Goal: Find contact information: Find contact information

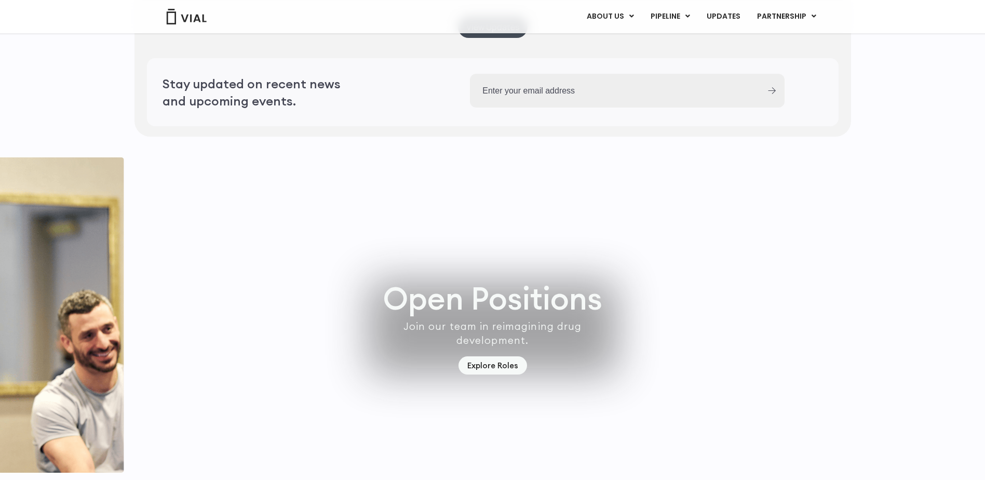
scroll to position [2874, 0]
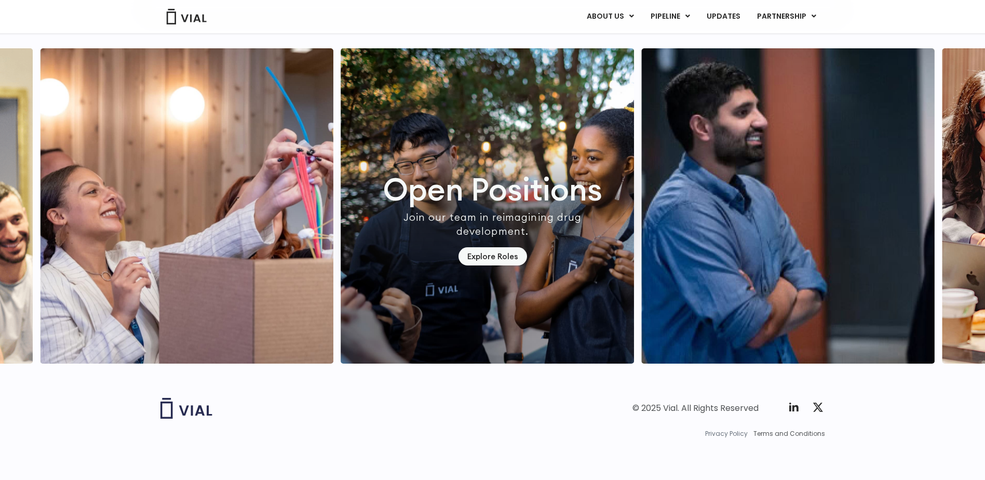
click at [732, 433] on span "Privacy Policy" at bounding box center [726, 433] width 43 height 9
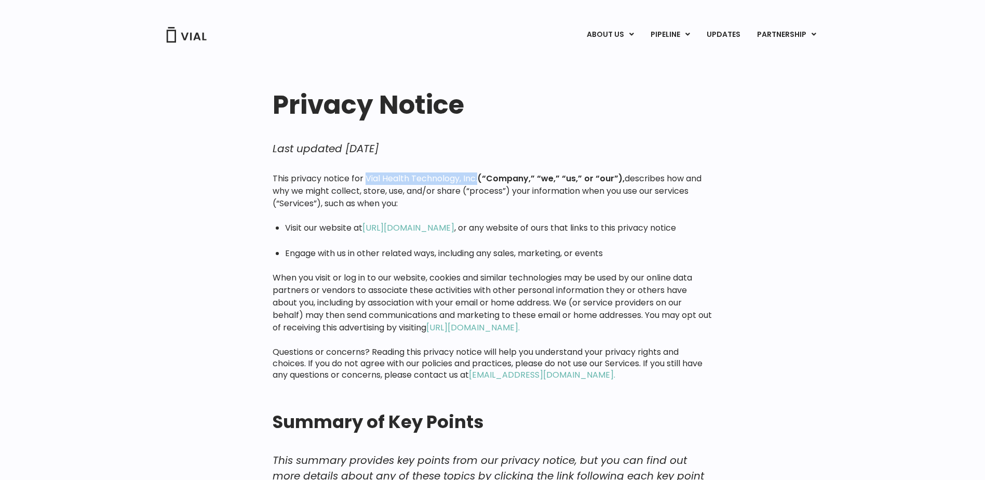
drag, startPoint x: 366, startPoint y: 177, endPoint x: 479, endPoint y: 182, distance: 113.3
click at [479, 182] on p "This privacy notice for Vial Health Technology, Inc. (“Company,” “we,” “us,” or…" at bounding box center [493, 190] width 440 height 37
copy p "Vial Health Technology, Inc."
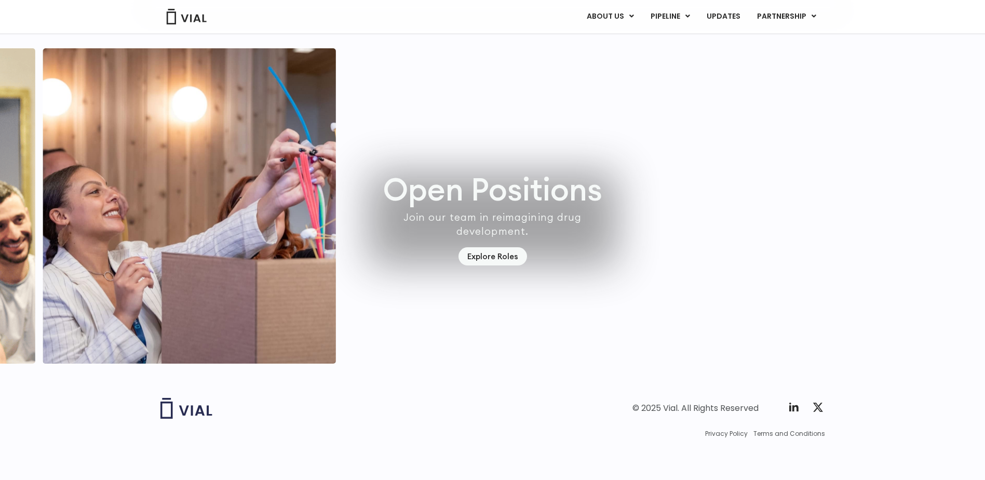
scroll to position [2874, 0]
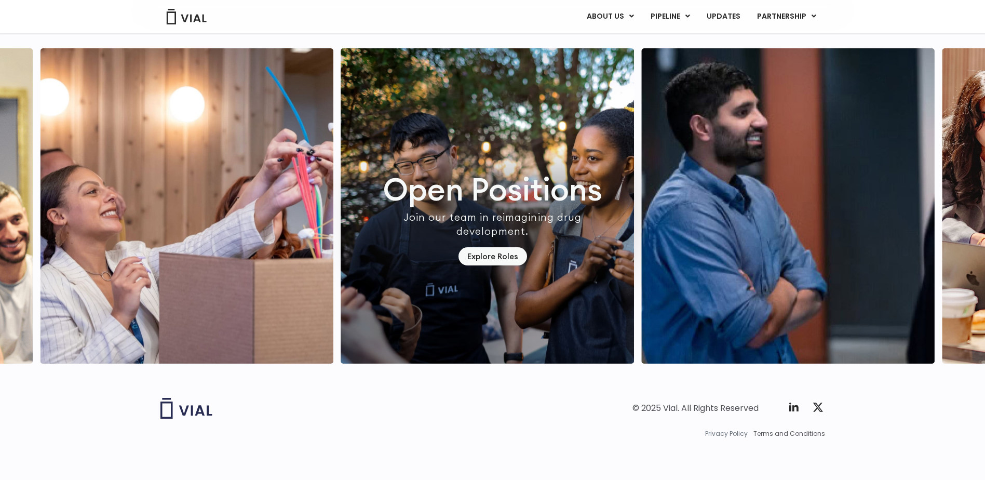
click at [716, 434] on span "Privacy Policy" at bounding box center [726, 433] width 43 height 9
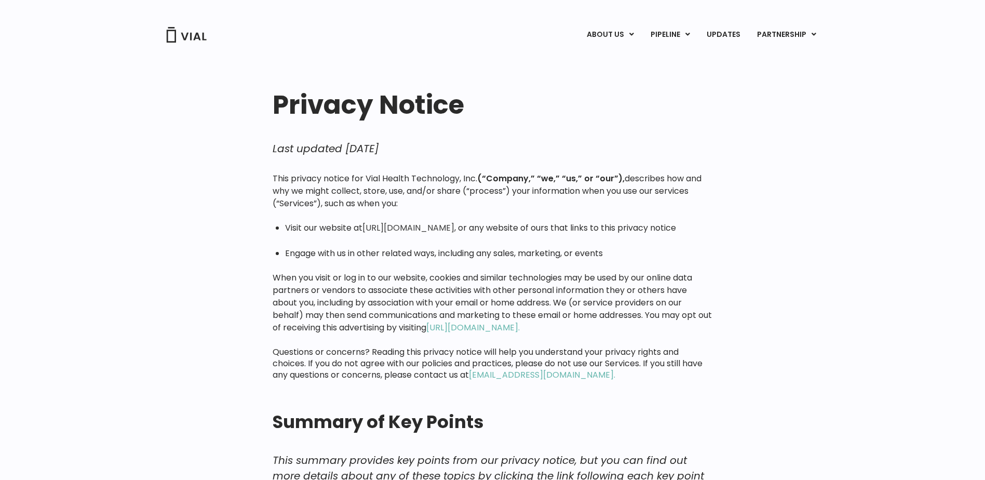
click at [393, 229] on link "https://vial.com" at bounding box center [409, 228] width 92 height 12
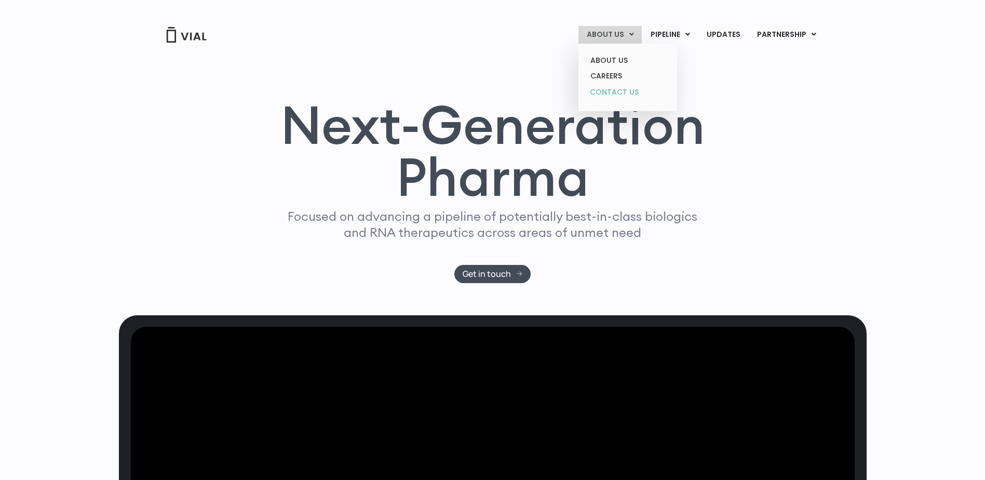
click at [627, 92] on link "CONTACT US" at bounding box center [627, 92] width 91 height 17
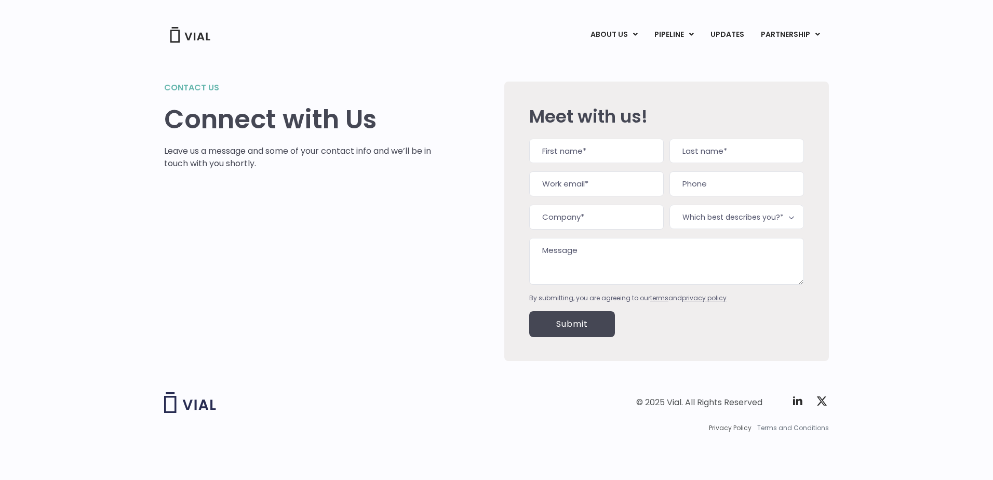
click at [778, 427] on span "Terms and Conditions" at bounding box center [793, 427] width 72 height 9
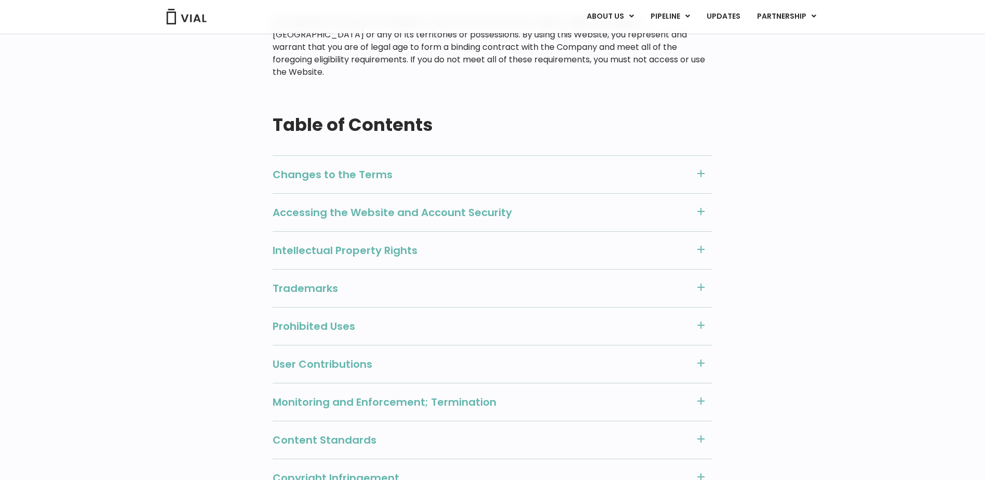
scroll to position [364, 0]
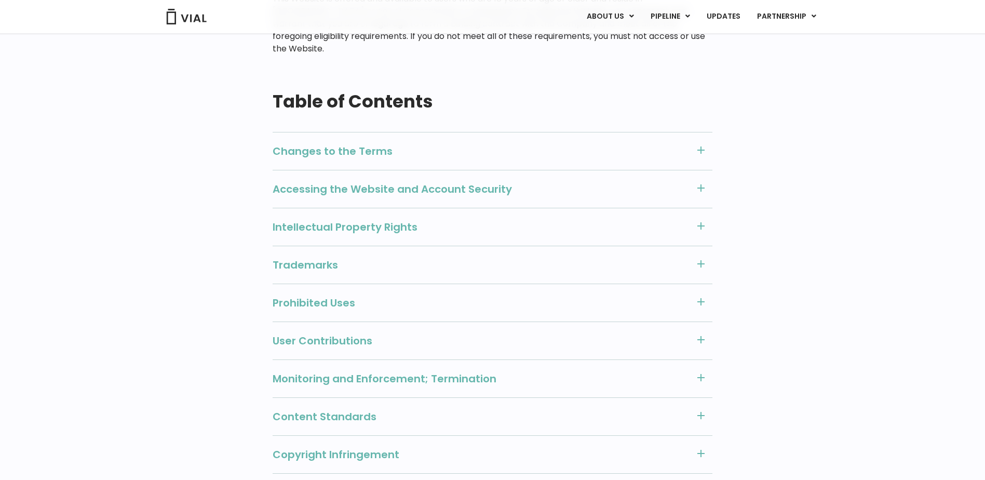
click at [698, 144] on icon at bounding box center [701, 150] width 12 height 12
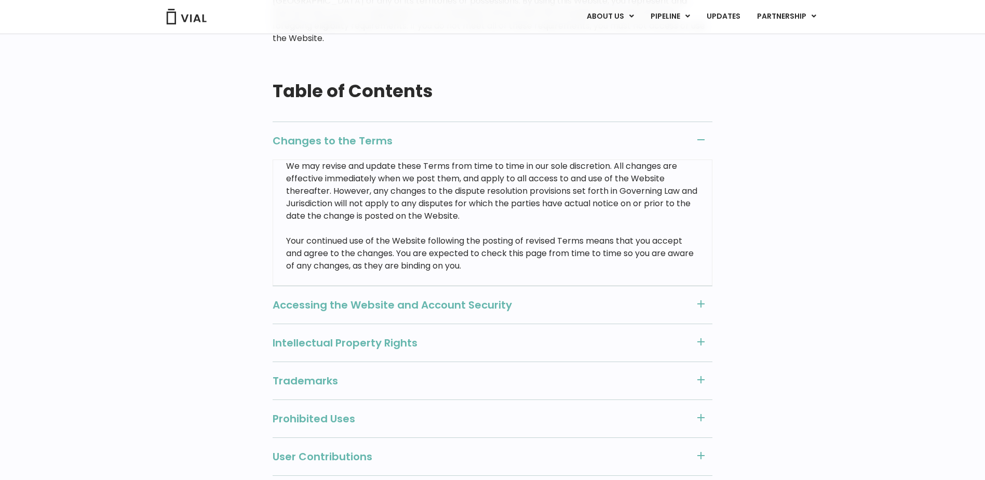
click at [698, 136] on div "Changes to the Terms" at bounding box center [493, 141] width 440 height 38
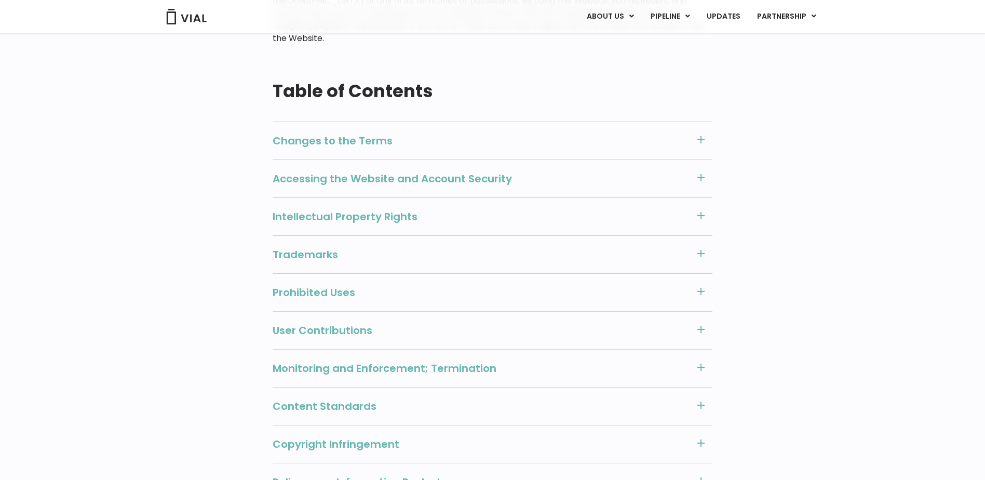
click at [702, 250] on rect at bounding box center [701, 253] width 1 height 7
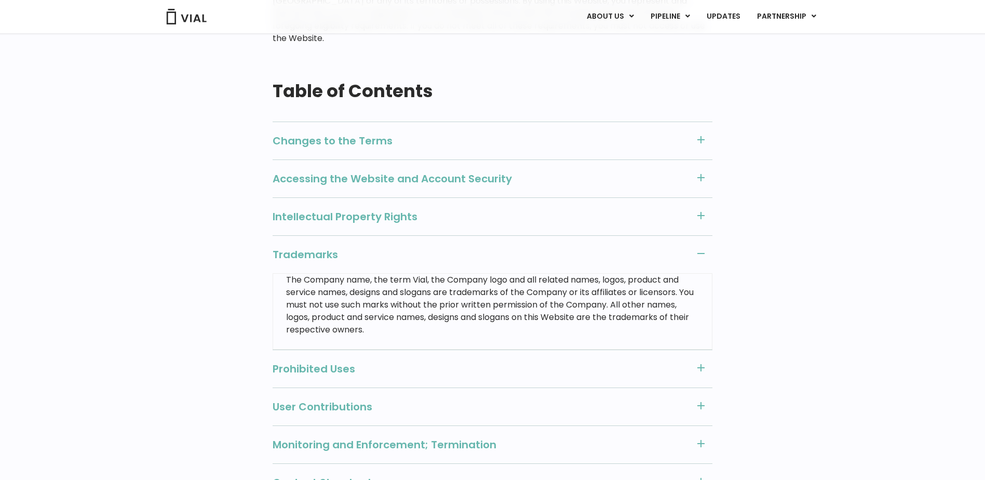
scroll to position [415, 0]
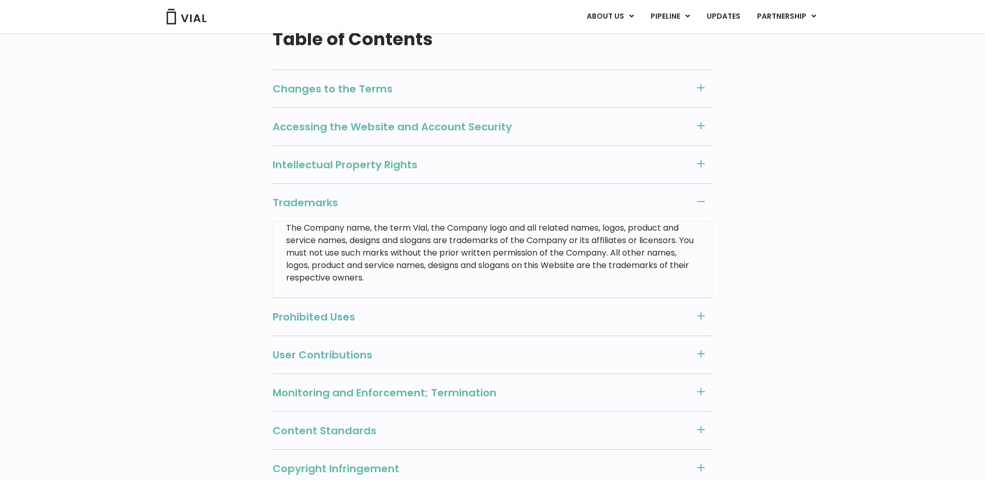
click at [697, 195] on icon at bounding box center [701, 201] width 12 height 12
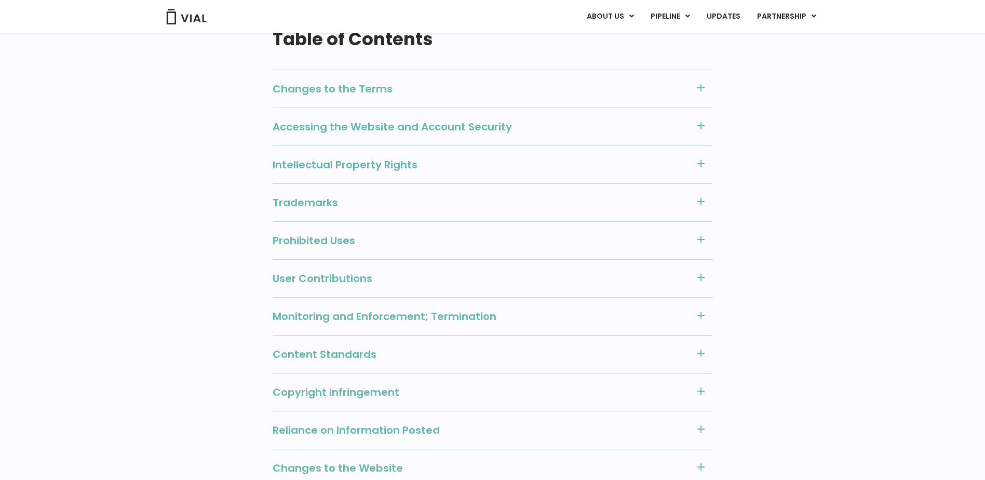
click at [700, 195] on icon at bounding box center [701, 201] width 12 height 12
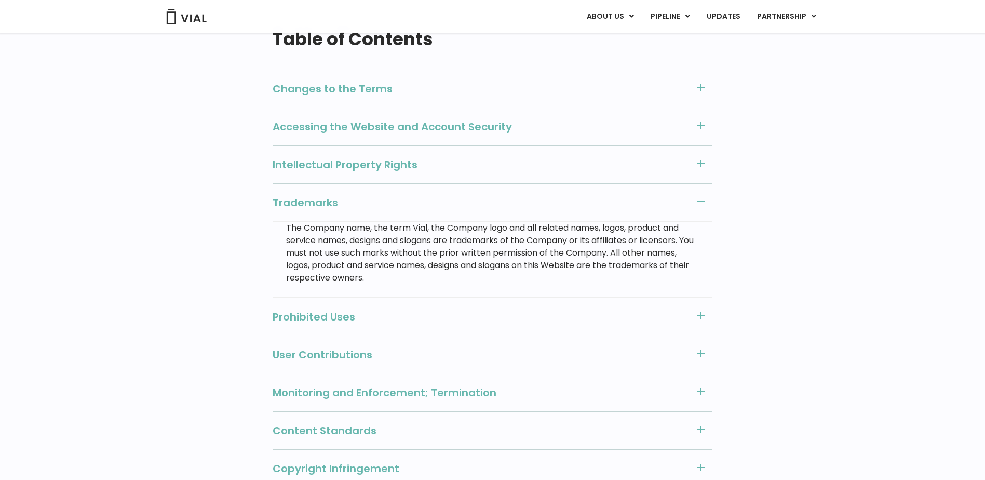
click at [700, 195] on icon at bounding box center [701, 201] width 12 height 12
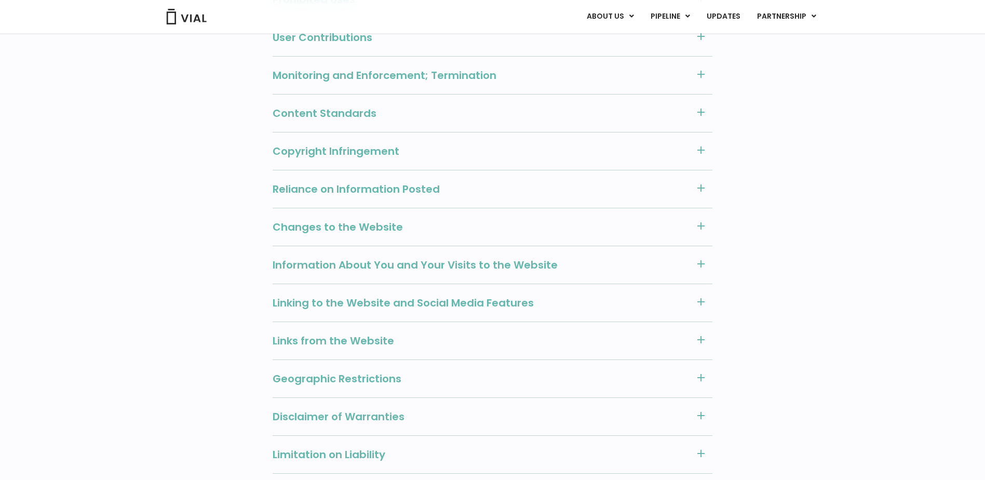
scroll to position [675, 0]
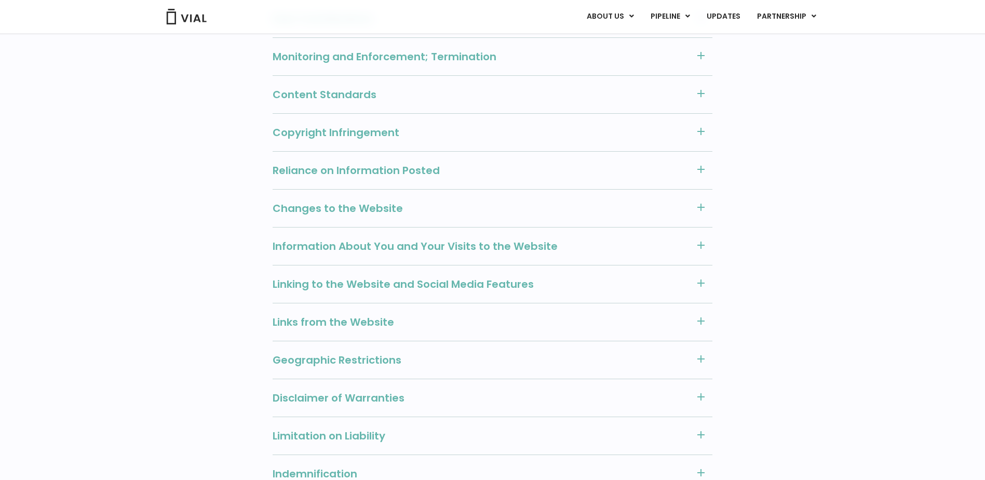
click at [702, 204] on rect at bounding box center [701, 207] width 1 height 7
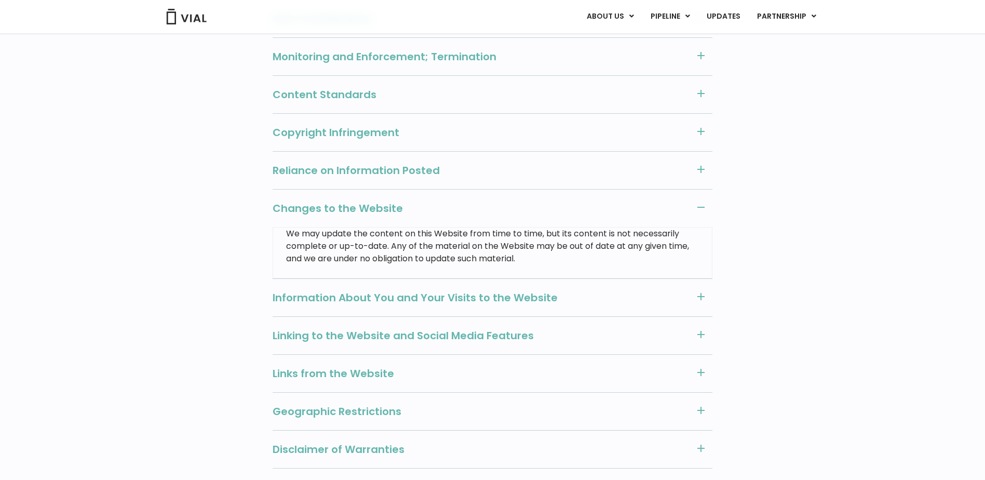
click at [702, 201] on icon at bounding box center [701, 207] width 12 height 12
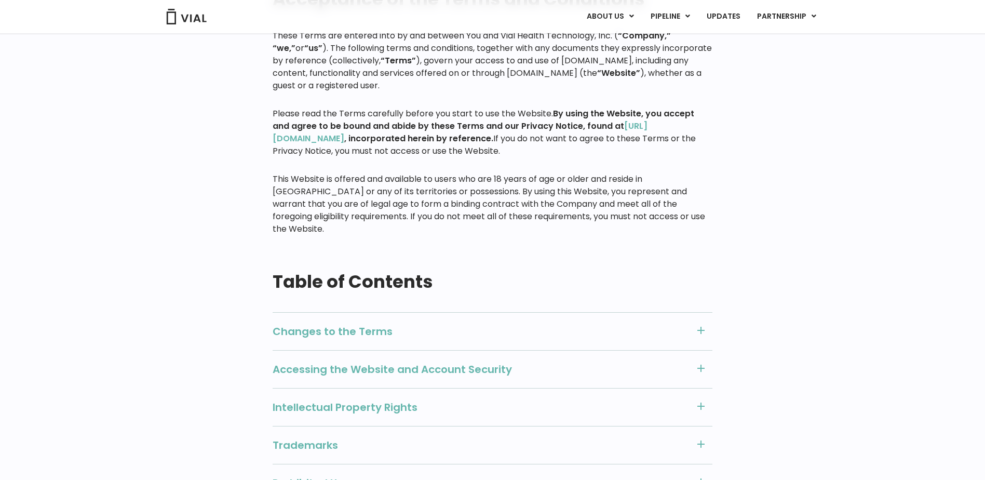
scroll to position [0, 0]
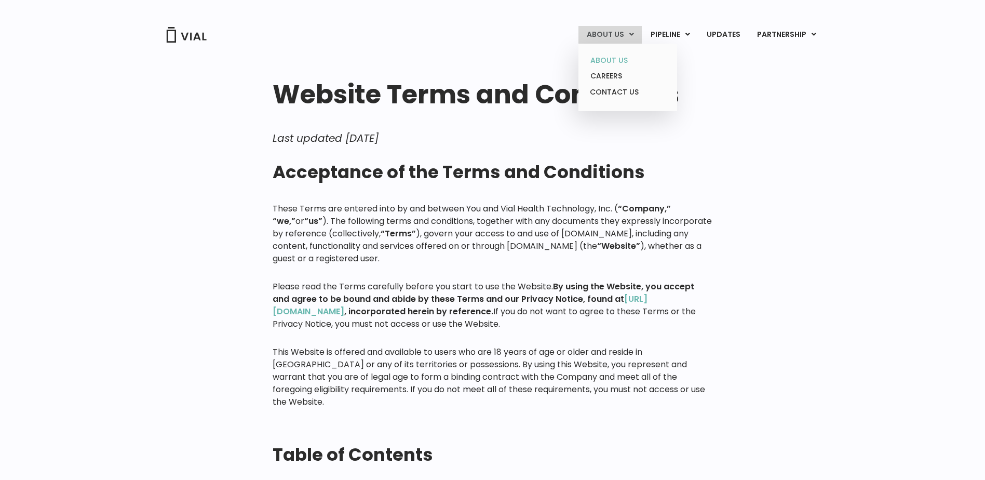
click at [612, 61] on link "ABOUT US" at bounding box center [627, 60] width 91 height 16
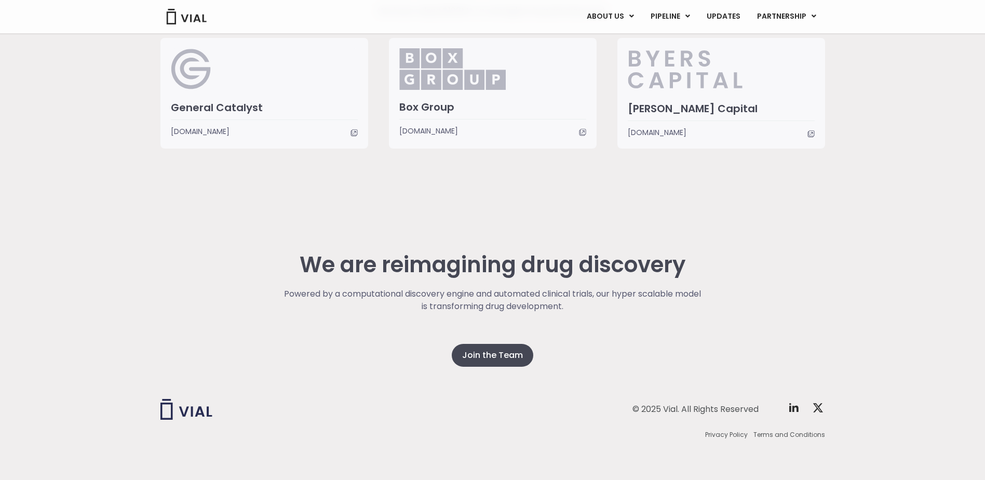
scroll to position [2564, 0]
click at [734, 435] on span "Privacy Policy" at bounding box center [726, 433] width 43 height 9
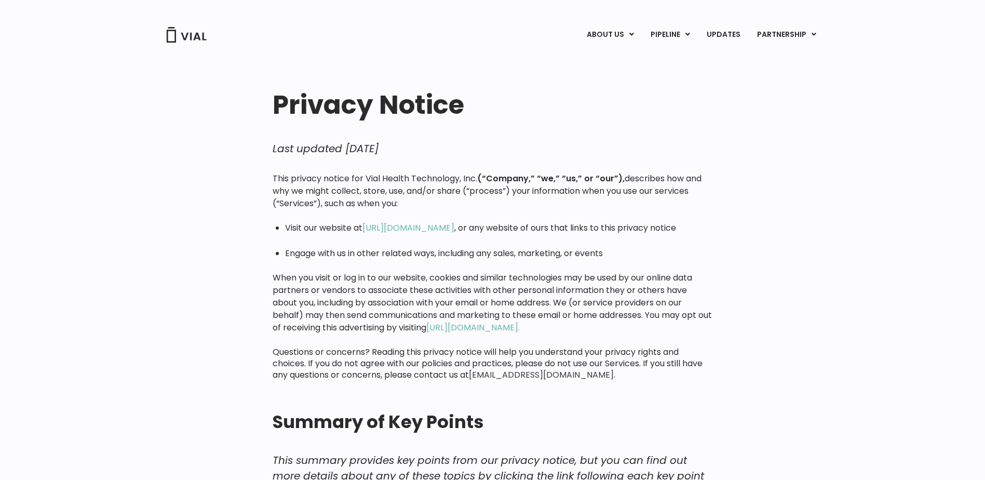
click at [521, 374] on link "[EMAIL_ADDRESS][DOMAIN_NAME]." at bounding box center [542, 375] width 146 height 12
click at [561, 250] on li "Engage with us in other related ways, including any sales, marketing, or events" at bounding box center [498, 253] width 427 height 11
